Goal: Task Accomplishment & Management: Manage account settings

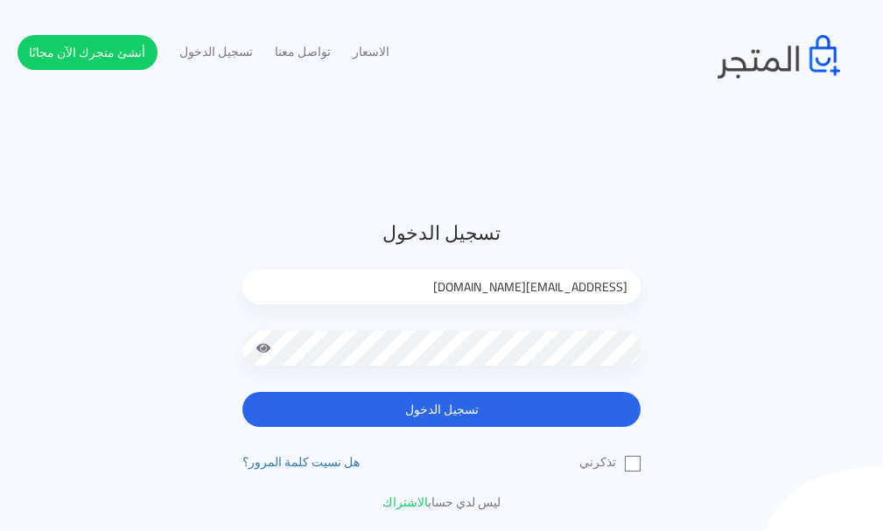
click at [264, 347] on span at bounding box center [264, 348] width 16 height 35
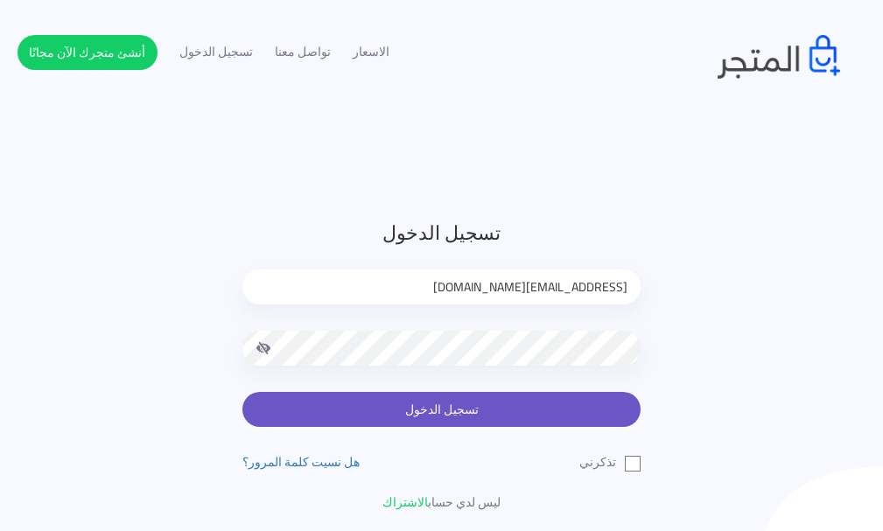
click at [453, 396] on button "تسجيل الدخول" at bounding box center [442, 409] width 398 height 35
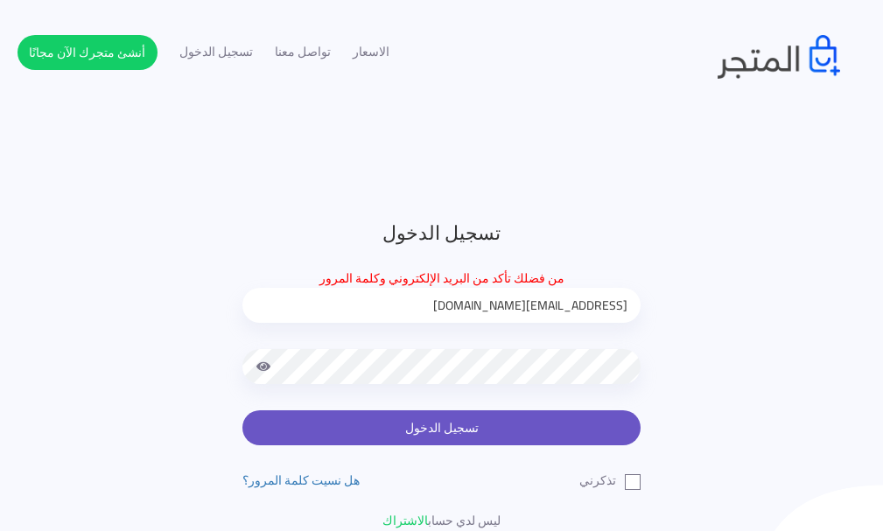
click at [455, 421] on button "تسجيل الدخول" at bounding box center [442, 428] width 398 height 35
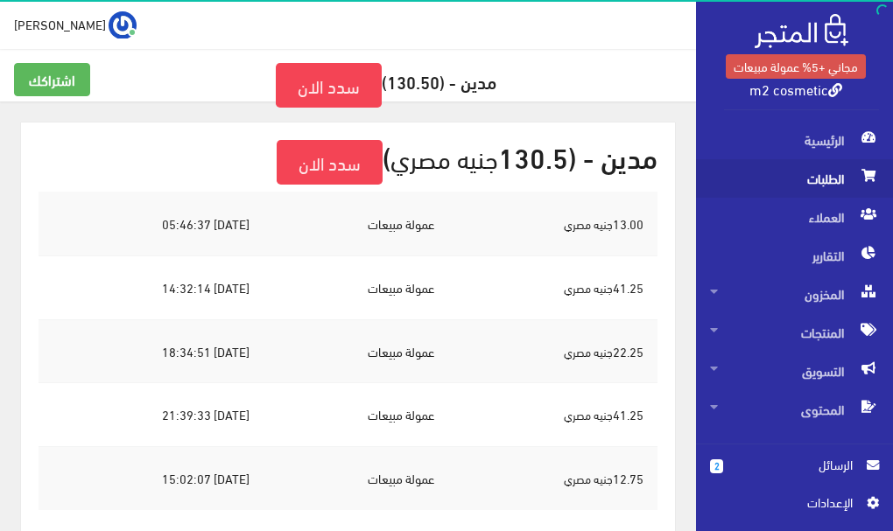
click at [810, 179] on span "الطلبات" at bounding box center [794, 178] width 169 height 39
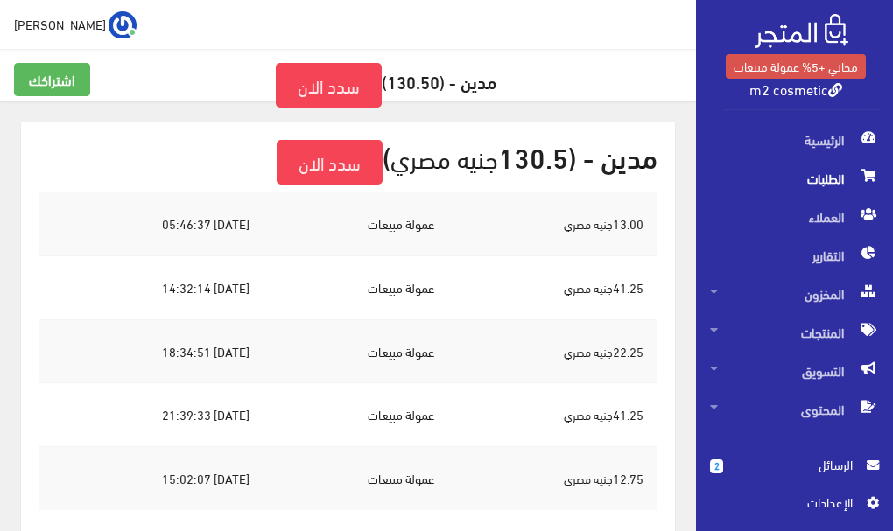
click at [811, 176] on span "الطلبات" at bounding box center [794, 178] width 169 height 39
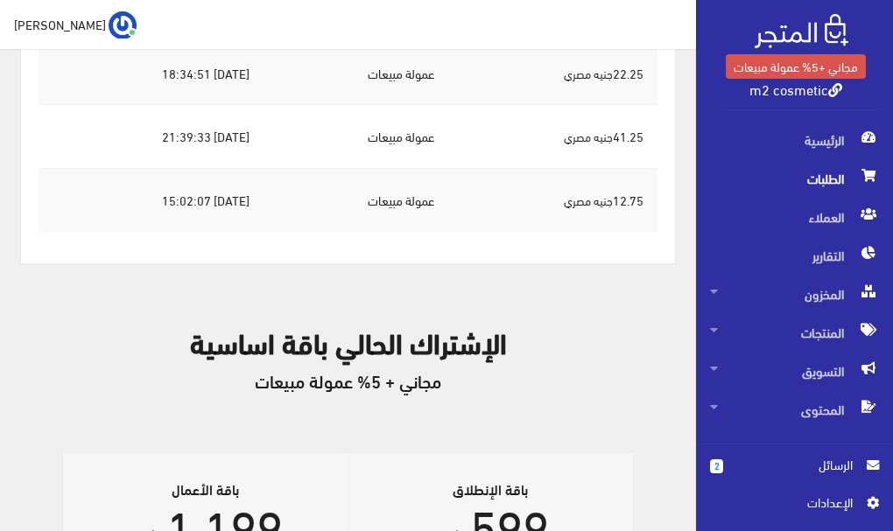
scroll to position [192, 0]
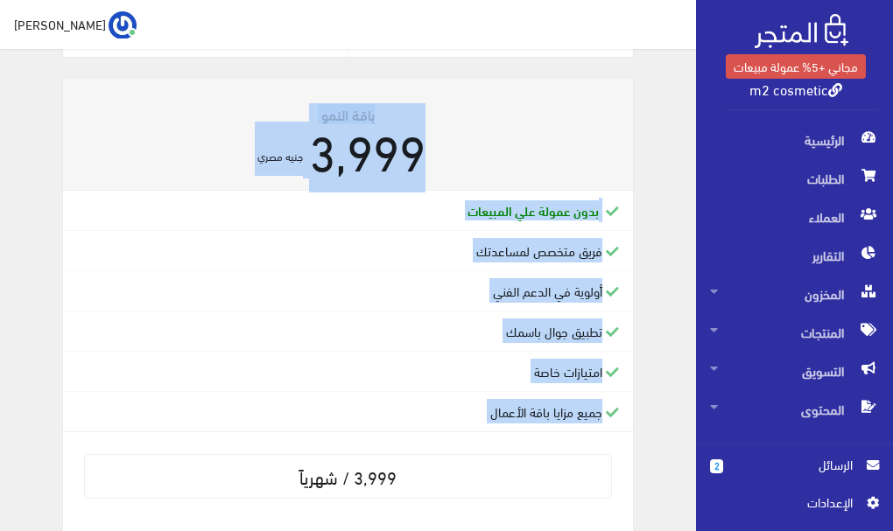
scroll to position [1377, 0]
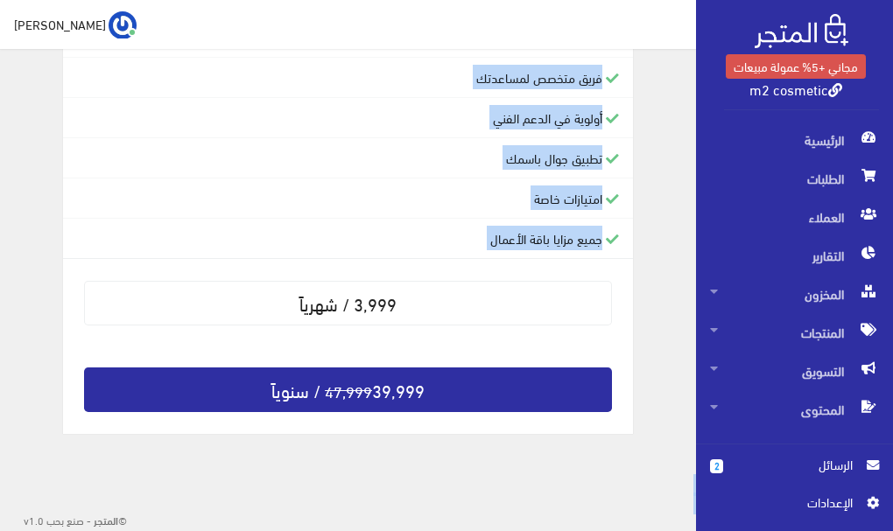
drag, startPoint x: 8, startPoint y: 245, endPoint x: 17, endPoint y: 543, distance: 297.8
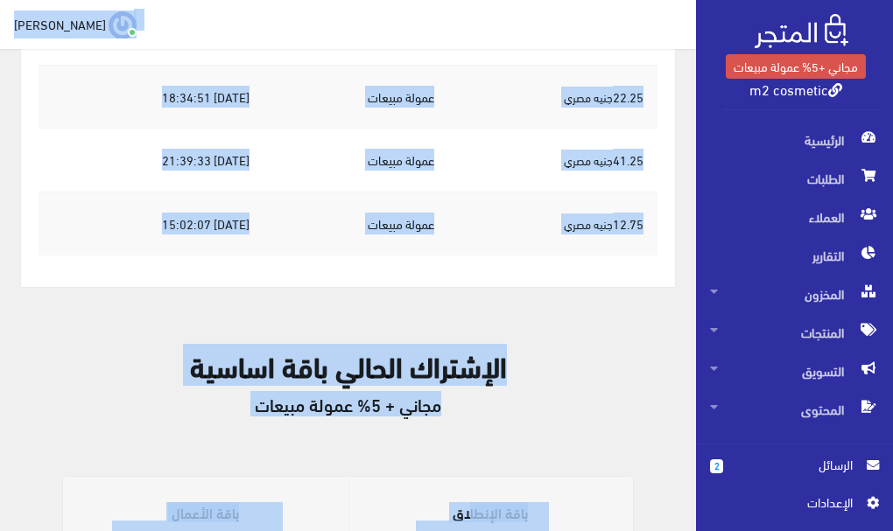
scroll to position [208, 0]
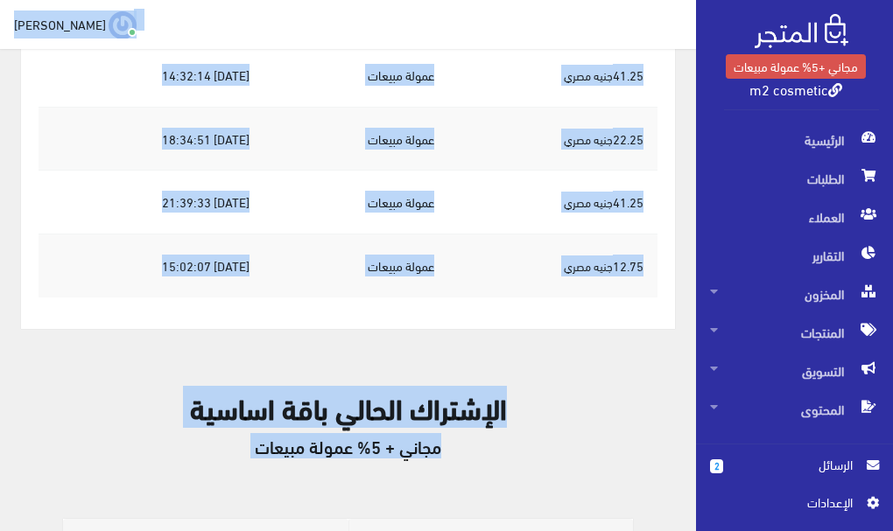
drag, startPoint x: 674, startPoint y: 292, endPoint x: 676, endPoint y: 10, distance: 282.8
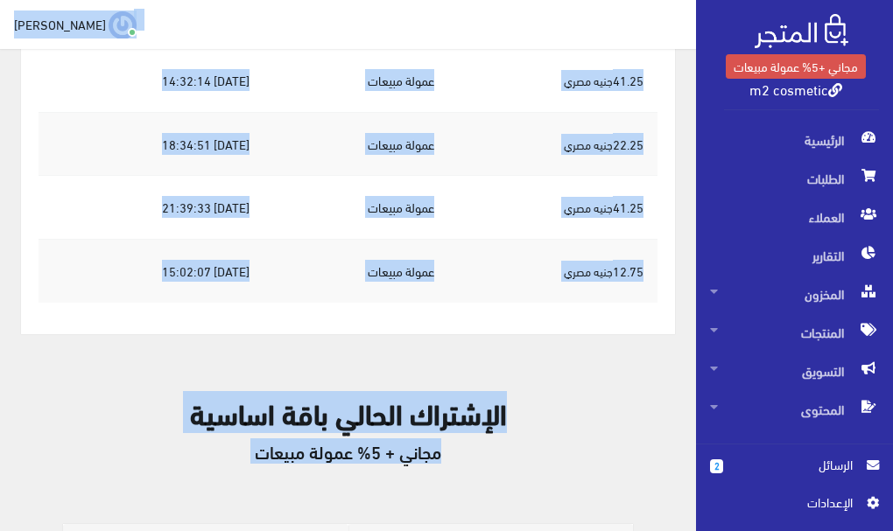
click at [639, 369] on div "الإشتراك الحالي باقة اساسية مجاني + 5% عمولة مبيعات" at bounding box center [348, 440] width 654 height 170
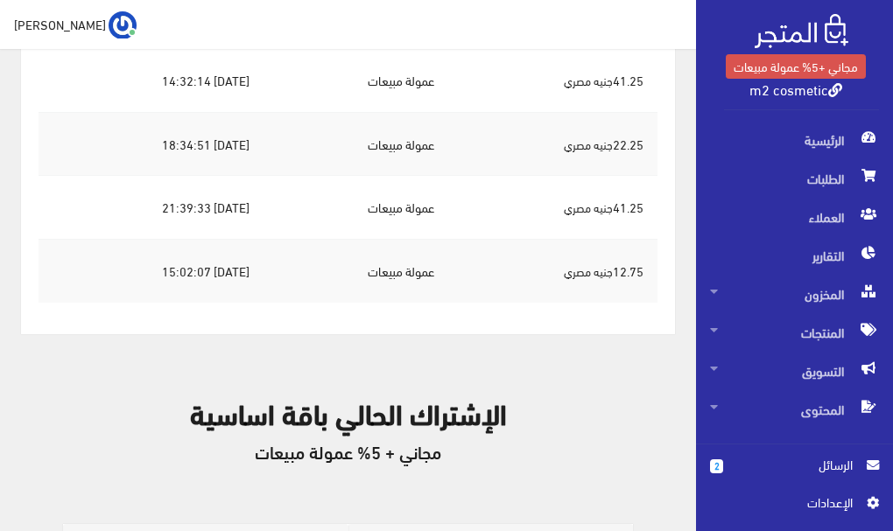
drag, startPoint x: 678, startPoint y: 285, endPoint x: 673, endPoint y: 67, distance: 217.2
drag, startPoint x: 0, startPoint y: 243, endPoint x: 0, endPoint y: 103, distance: 140.1
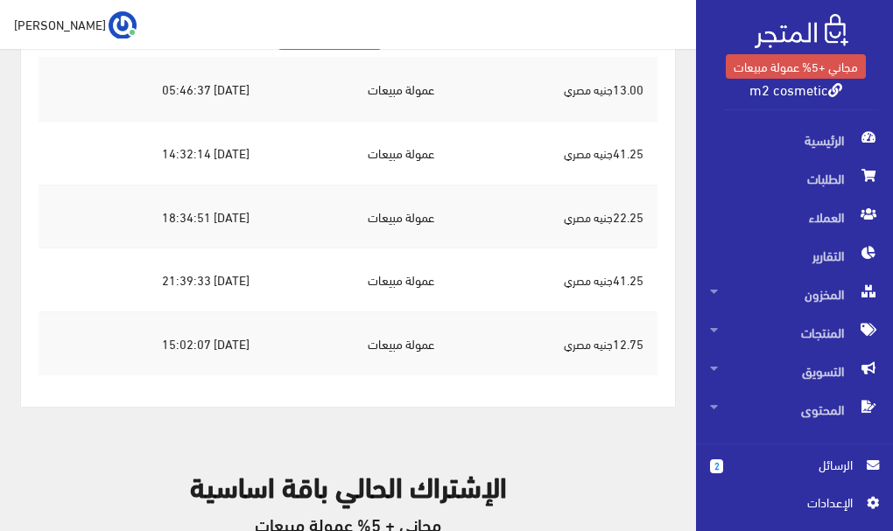
scroll to position [68, 0]
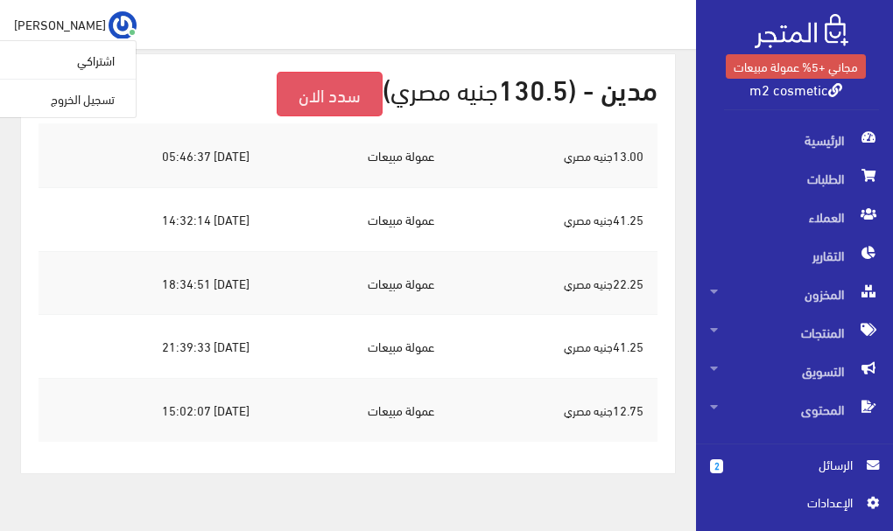
click at [292, 98] on link "سدد الان" at bounding box center [330, 94] width 106 height 45
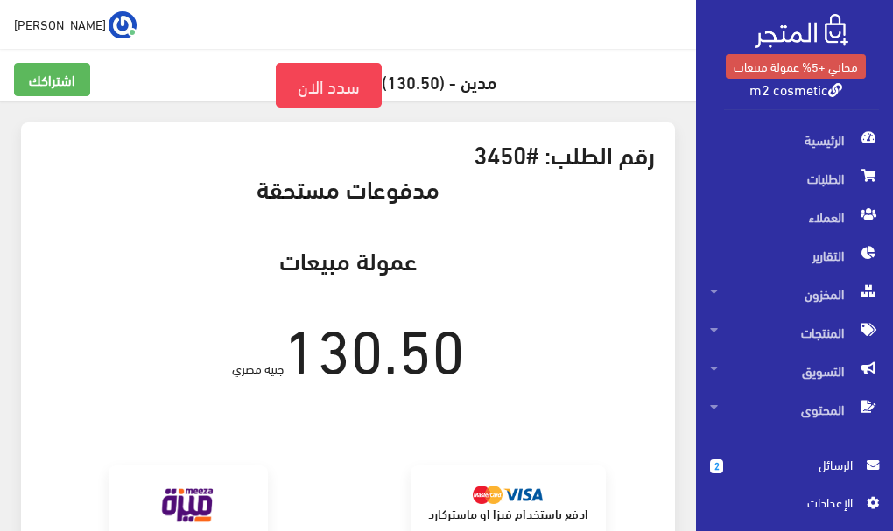
click at [96, 226] on div "رقم الطلب: #3450 مدفوعات مستحقة عمولة مبيعات 130.50 جنيه مصري برجاء الانتظار من…" at bounding box center [348, 527] width 654 height 809
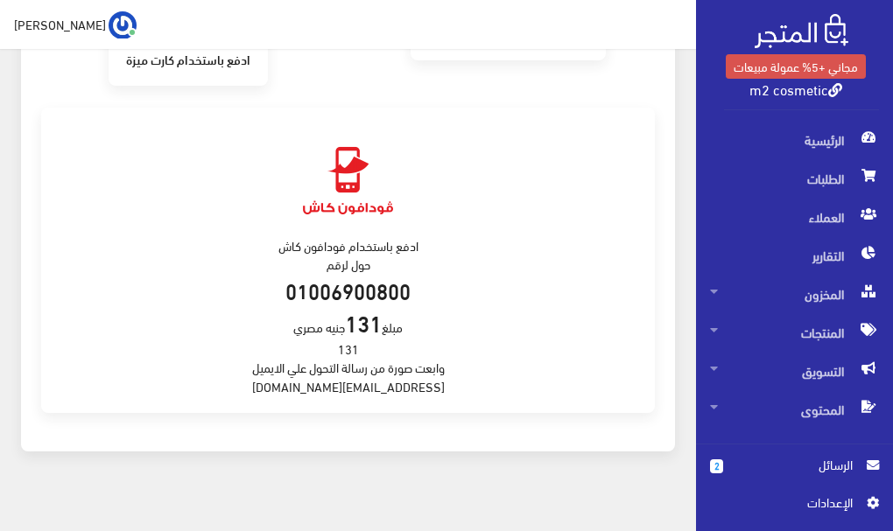
scroll to position [498, 0]
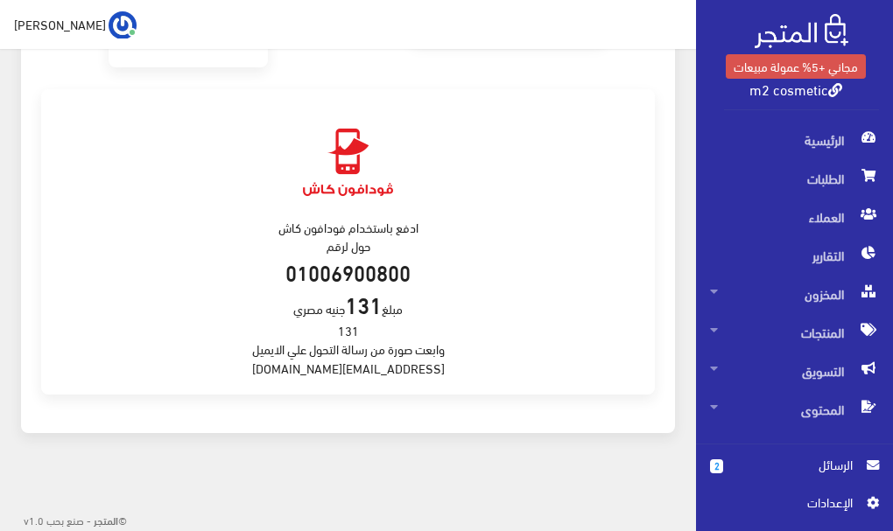
drag, startPoint x: 413, startPoint y: 366, endPoint x: 279, endPoint y: 375, distance: 134.2
click at [284, 376] on div "ادفع باستخدام فودافون كاش حول لرقم 01006900800 مبلغ 131 جنيه مصري 131 وابعت صور…" at bounding box center [348, 242] width 614 height 306
copy div "support@almatjar.store"
click at [786, 138] on span "الرئيسية" at bounding box center [794, 140] width 169 height 39
